Goal: Find specific page/section: Find specific page/section

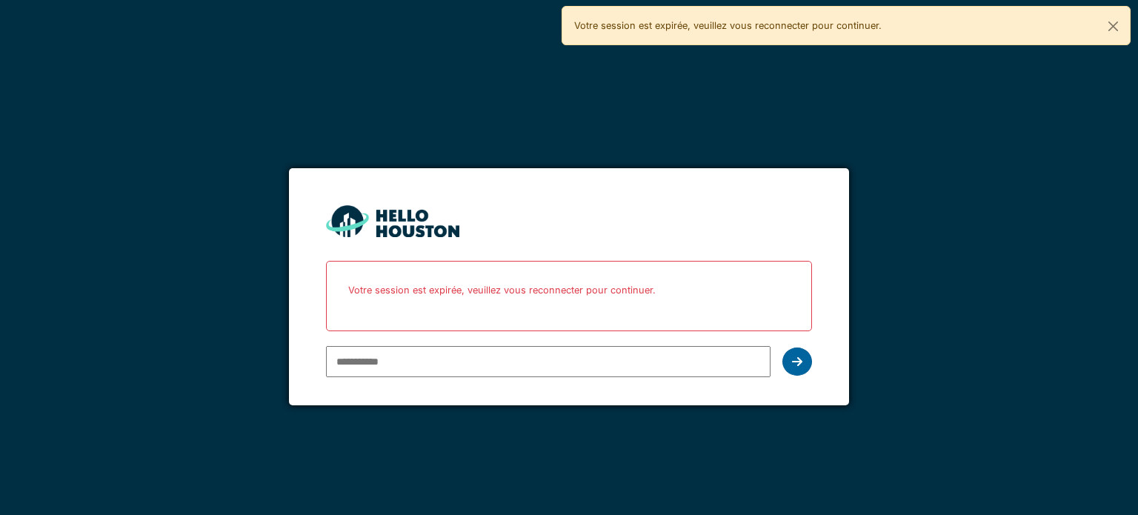
type input "**********"
click at [790, 364] on div at bounding box center [797, 361] width 30 height 28
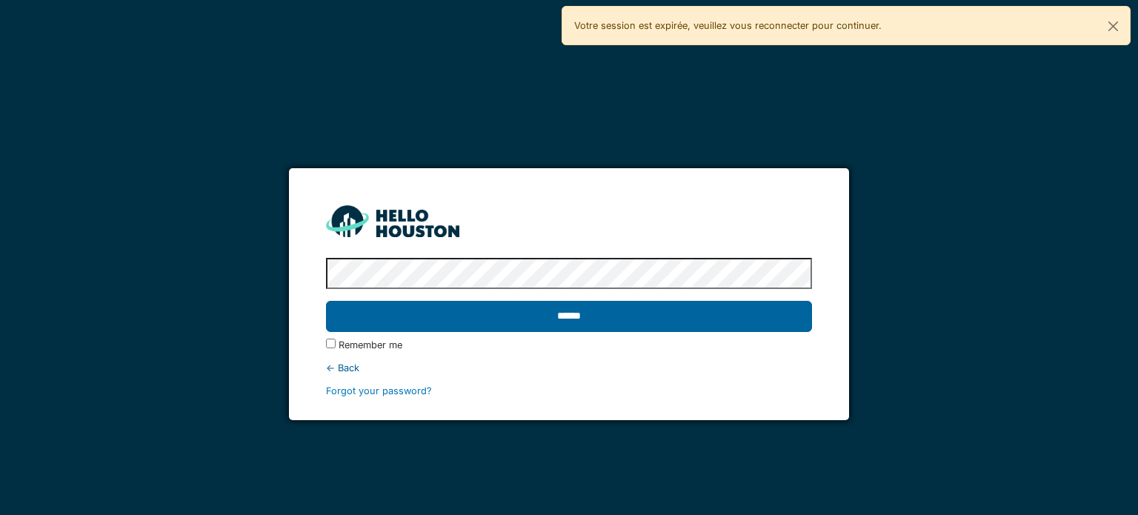
click at [730, 322] on input "******" at bounding box center [568, 316] width 485 height 31
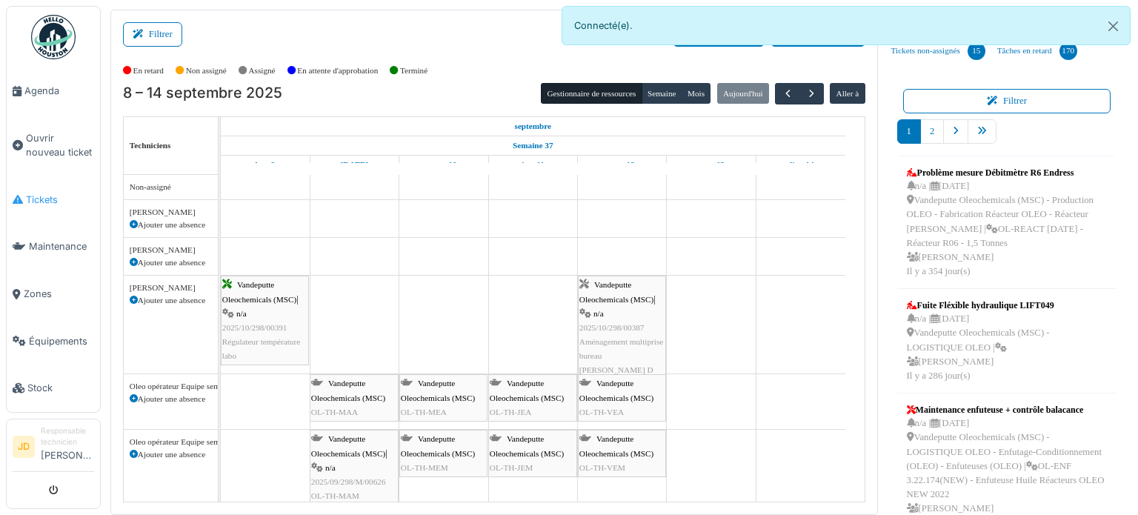
click at [32, 195] on span "Tickets" at bounding box center [60, 200] width 68 height 14
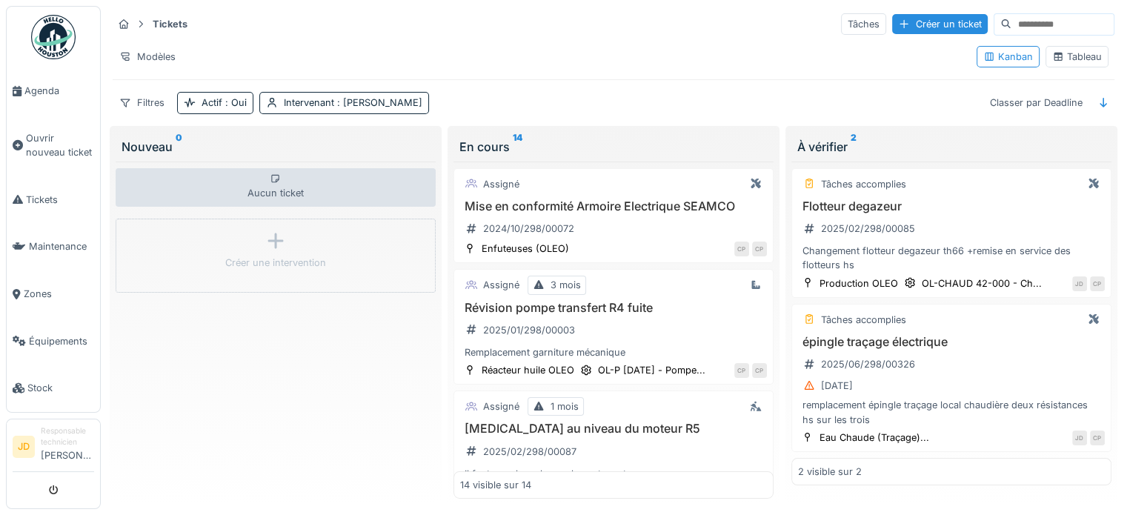
click at [1064, 54] on div "Tableau" at bounding box center [1077, 57] width 50 height 14
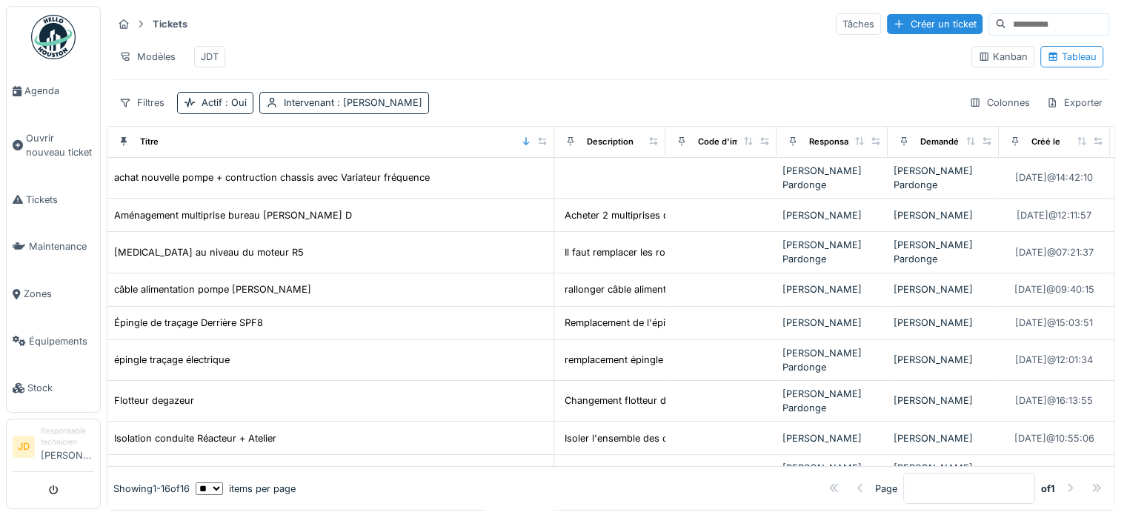
drag, startPoint x: 445, startPoint y: 153, endPoint x: 544, endPoint y: 159, distance: 99.5
click at [544, 151] on div "Titre" at bounding box center [330, 142] width 434 height 19
click at [343, 108] on span ": Jonathan Dautricourt" at bounding box center [378, 102] width 88 height 11
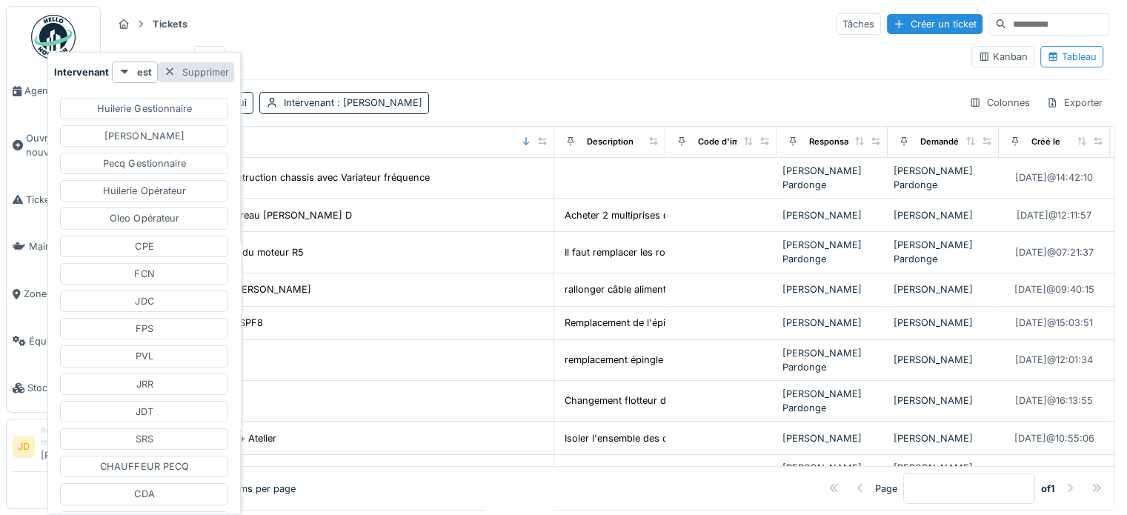
click at [169, 70] on div at bounding box center [170, 72] width 12 height 14
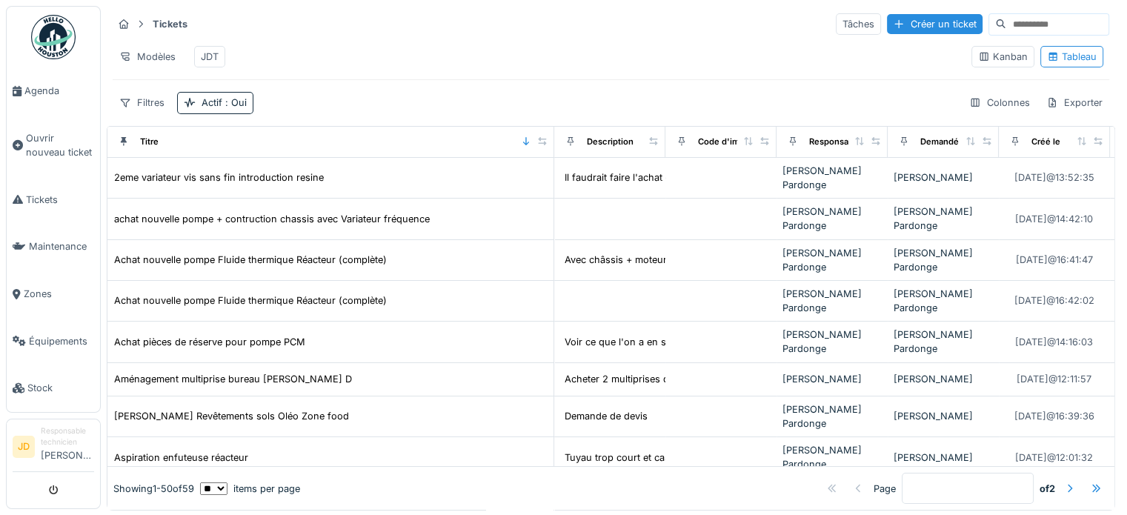
click at [1006, 24] on input at bounding box center [1057, 24] width 102 height 21
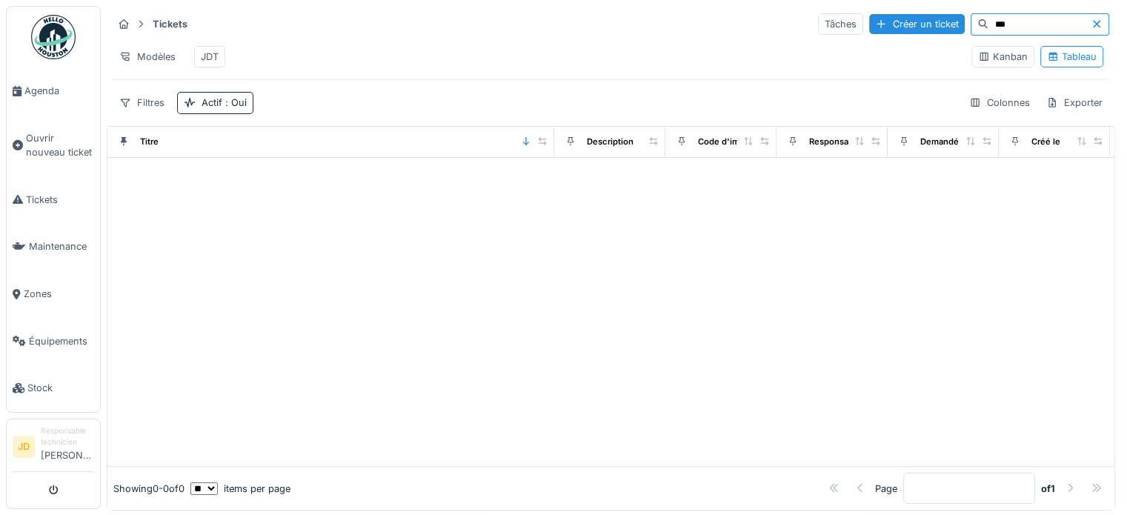
click at [988, 19] on input "***" at bounding box center [1039, 24] width 102 height 21
type input "*"
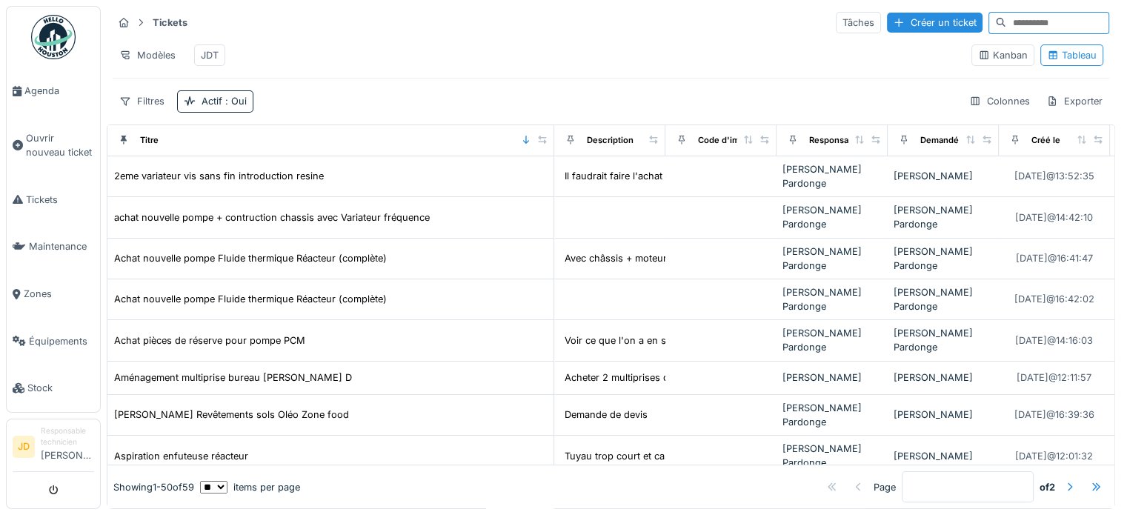
click at [457, 39] on div "Modèles JDT" at bounding box center [536, 55] width 847 height 33
click at [30, 196] on span "Tickets" at bounding box center [60, 200] width 68 height 14
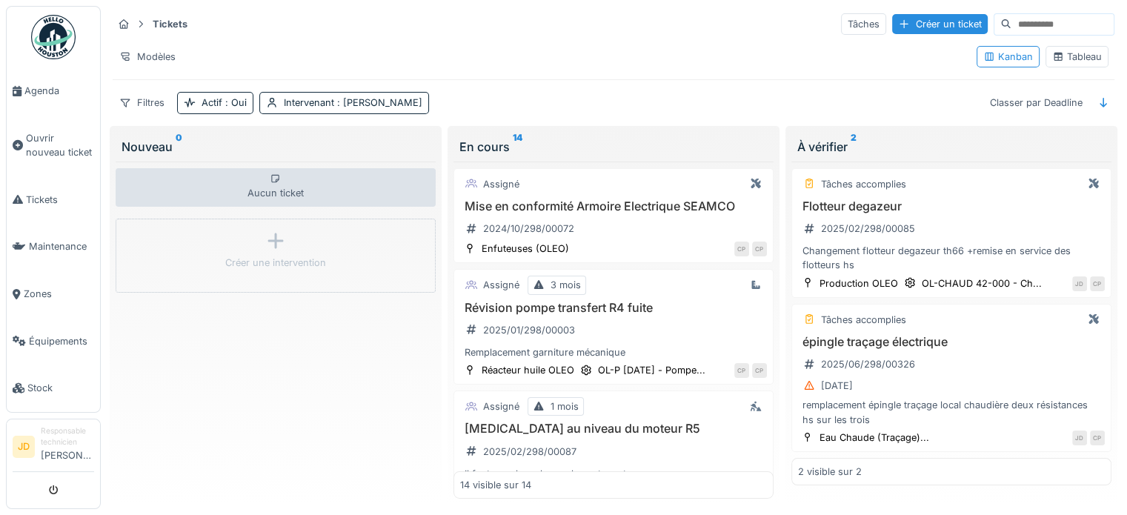
click at [1082, 59] on div "Tableau" at bounding box center [1077, 57] width 50 height 14
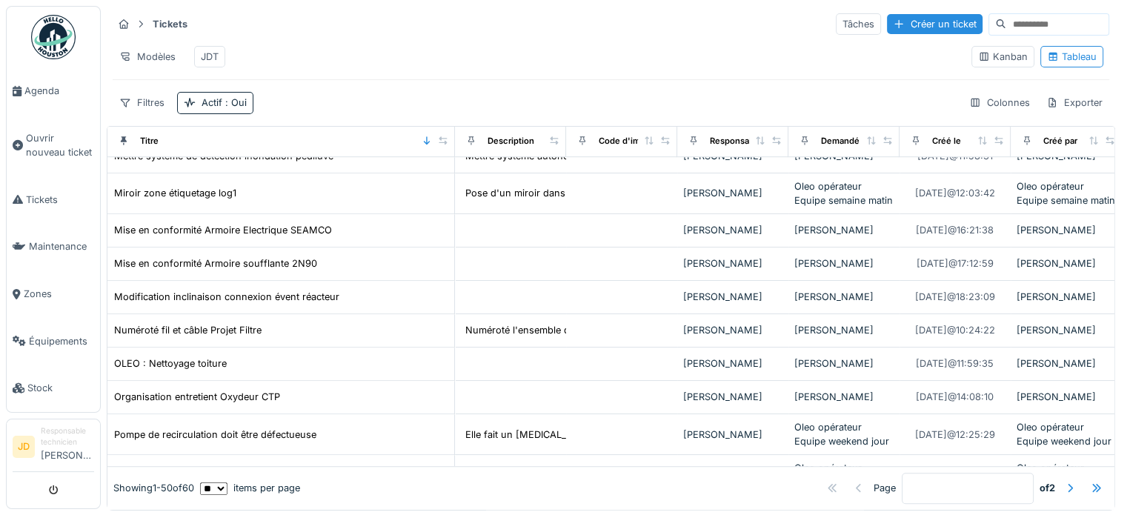
scroll to position [963, 0]
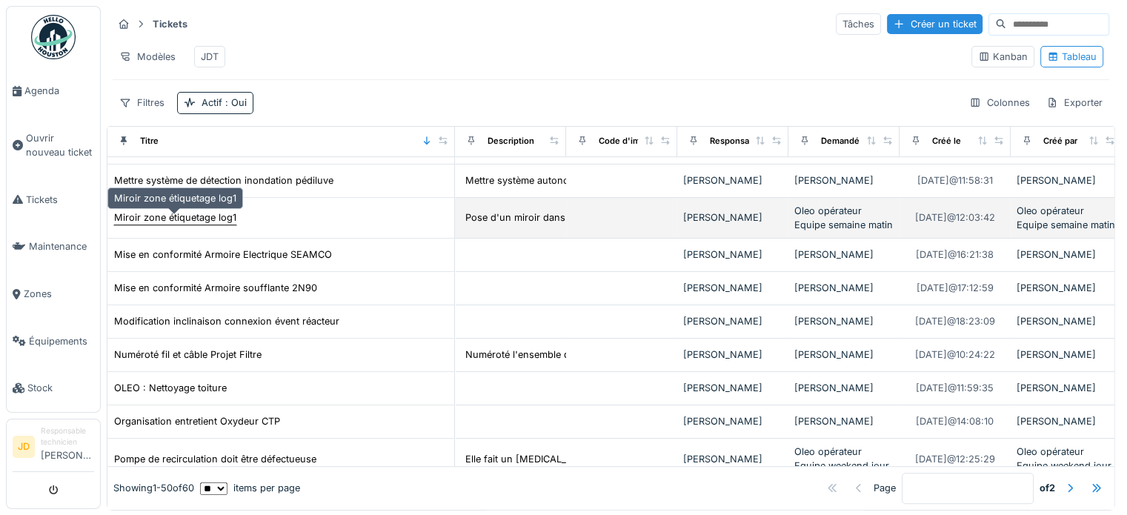
click at [164, 224] on div "Miroir zone étiquetage log1" at bounding box center [175, 217] width 122 height 14
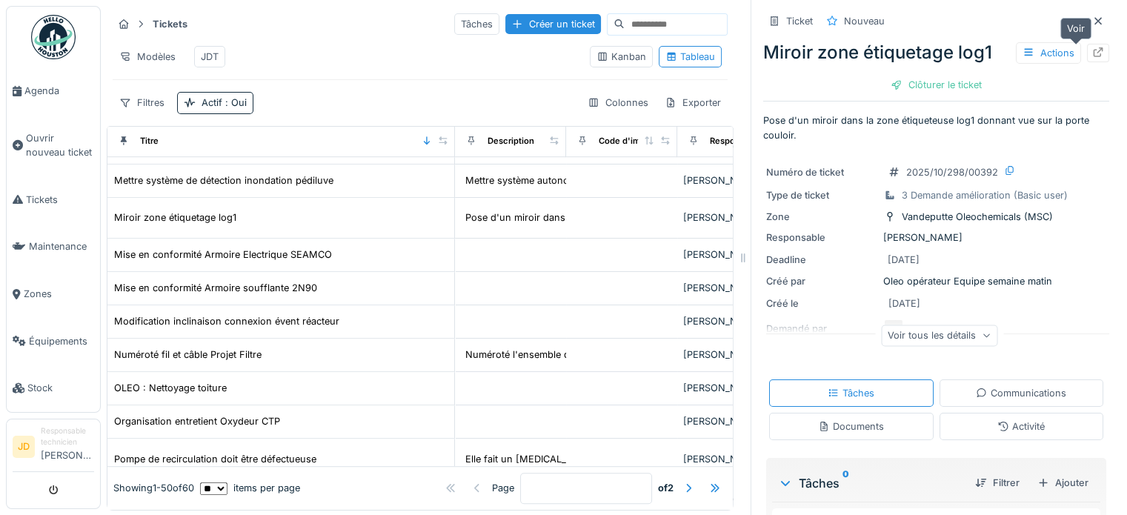
click at [1092, 50] on icon at bounding box center [1098, 52] width 12 height 10
